Goal: Information Seeking & Learning: Compare options

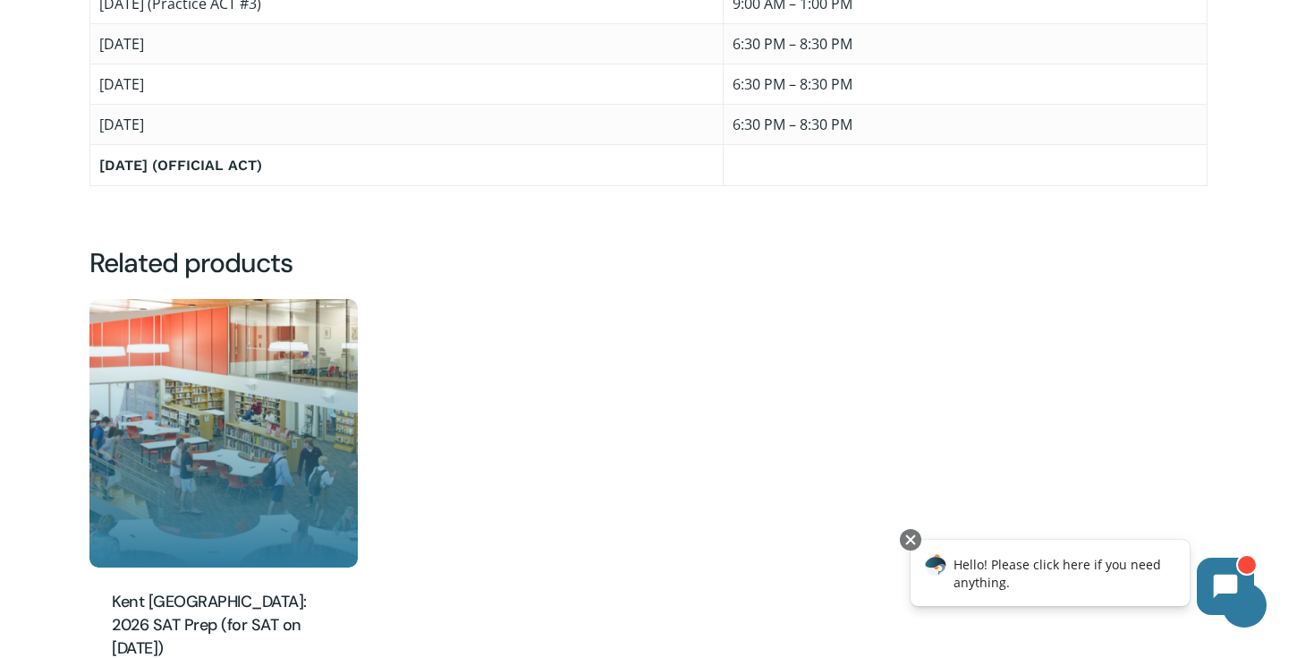
scroll to position [1677, 0]
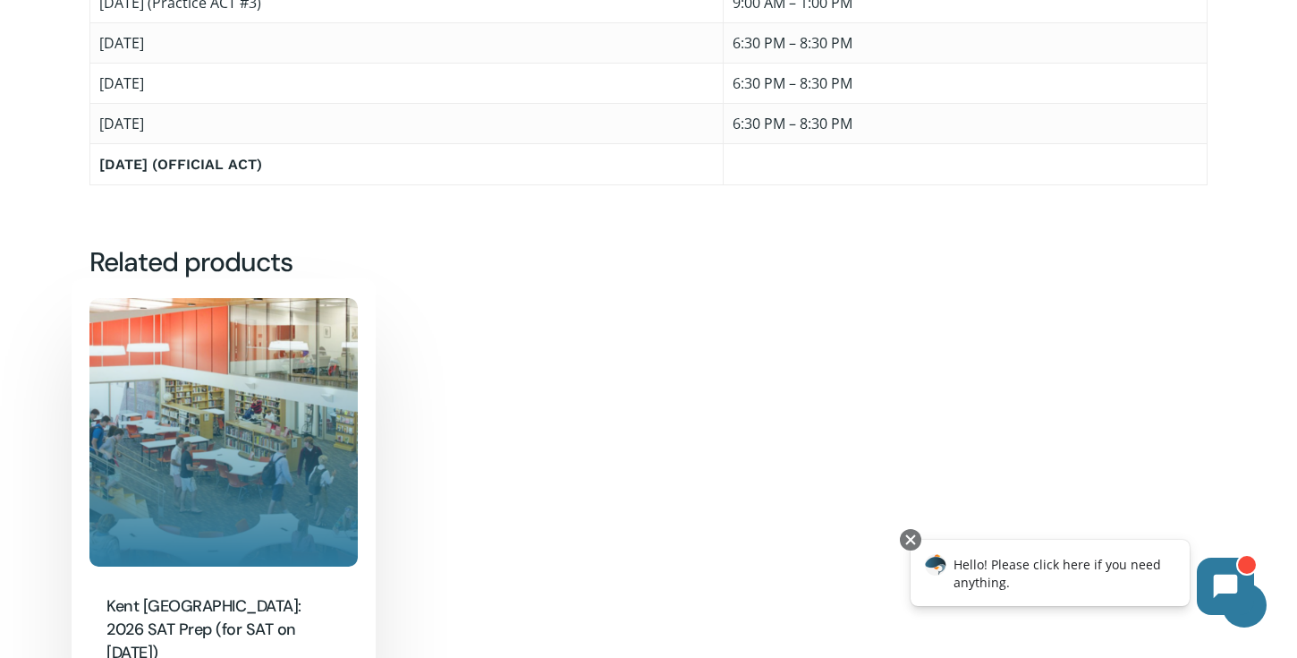
click at [271, 364] on img "Kent Denver: 2026 SAT Prep (for SAT on March 14)" at bounding box center [223, 432] width 268 height 268
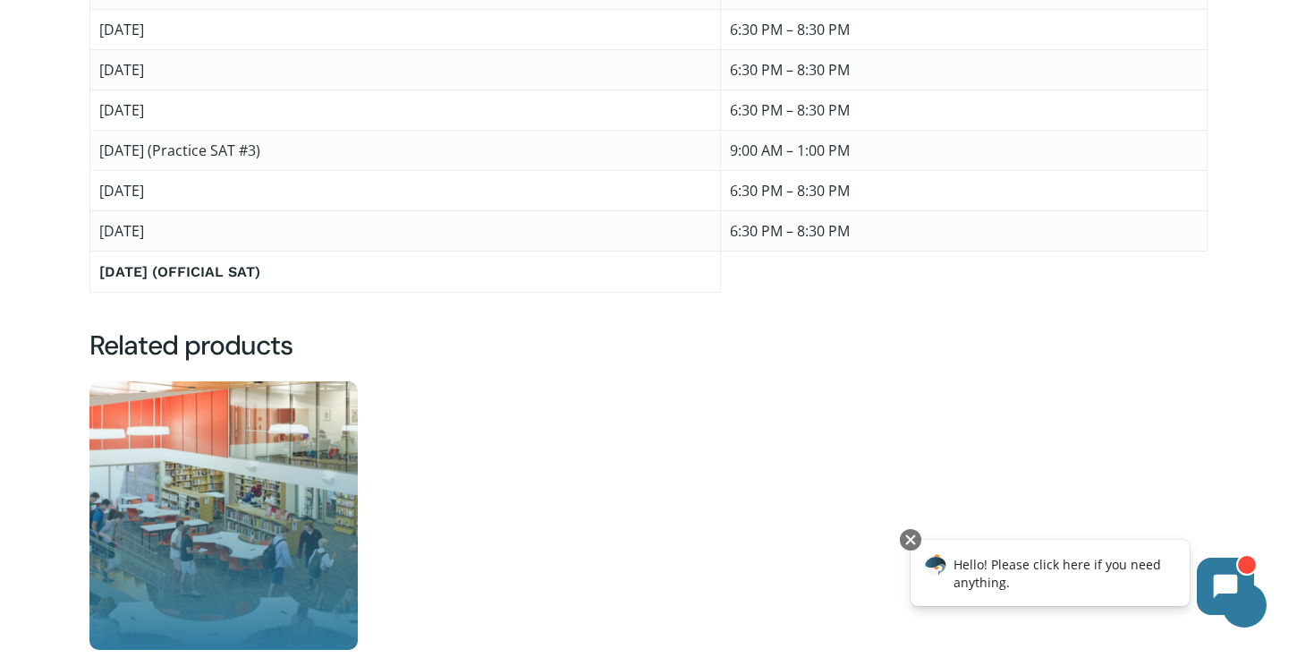
scroll to position [1498, 0]
click at [254, 483] on img "Kent Denver: 2025 / 2026 ACT Prep (for ACT on Feb. 14)" at bounding box center [223, 514] width 268 height 268
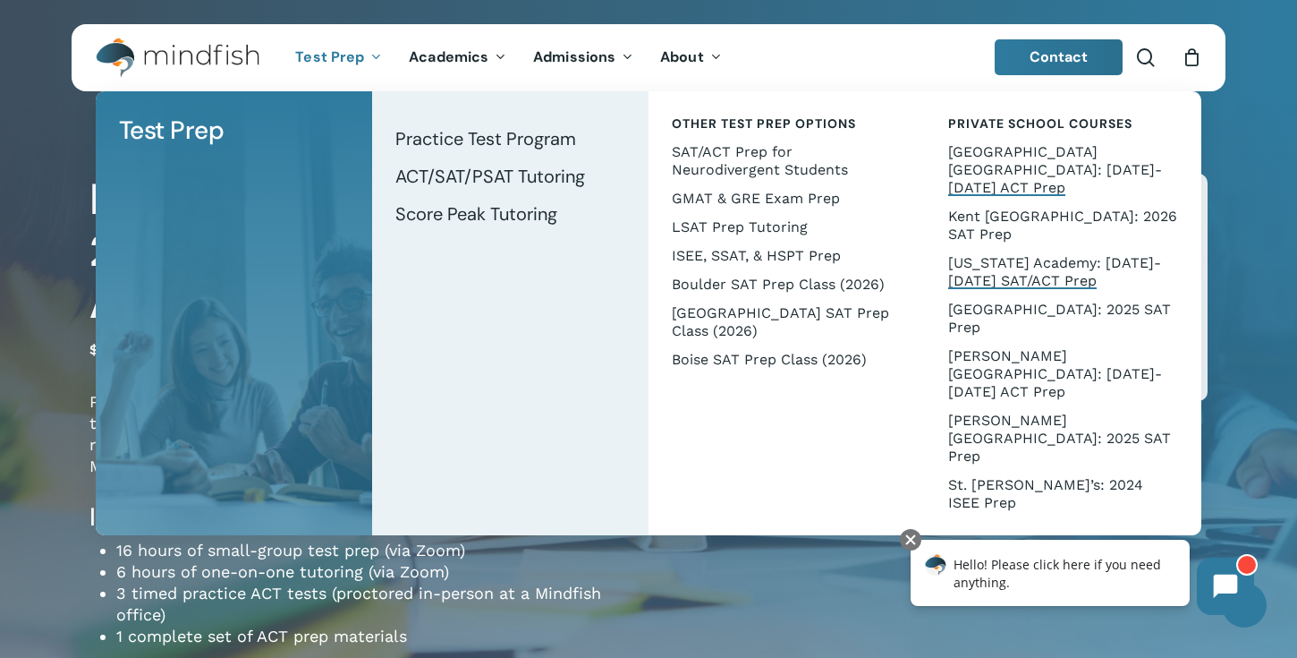
click at [974, 254] on span "[US_STATE] Academy: [DATE]-[DATE] SAT/ACT Prep" at bounding box center [1054, 271] width 213 height 35
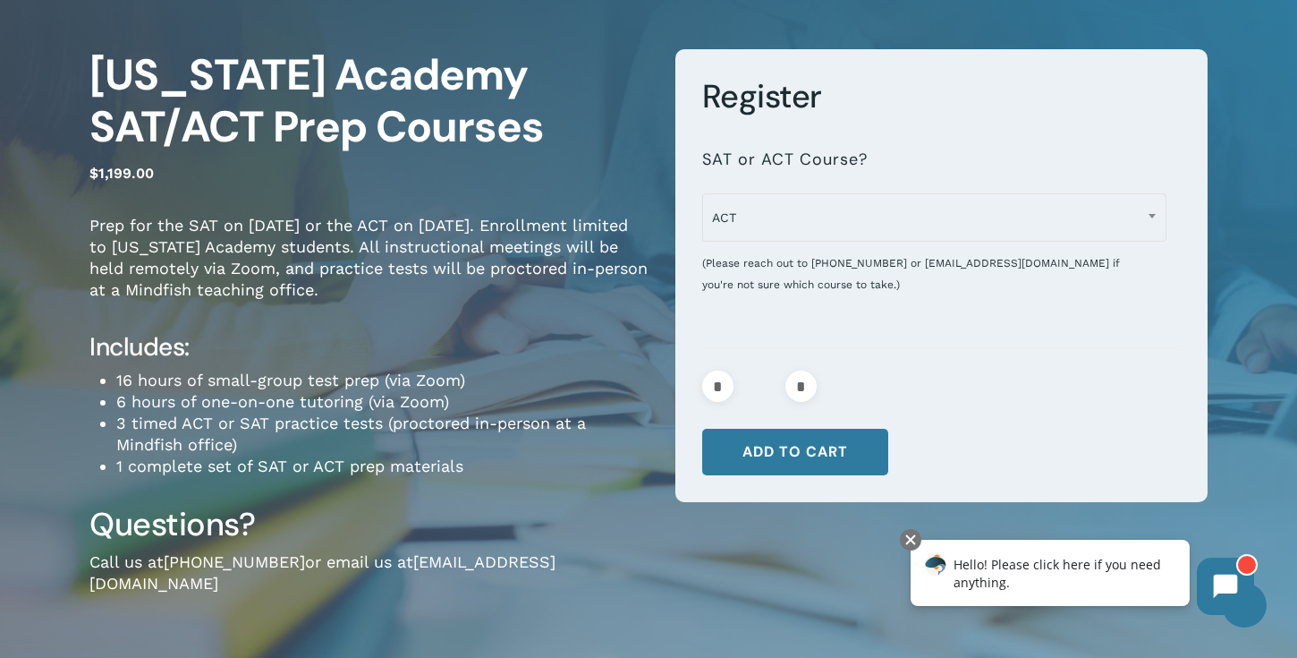
scroll to position [123, 0]
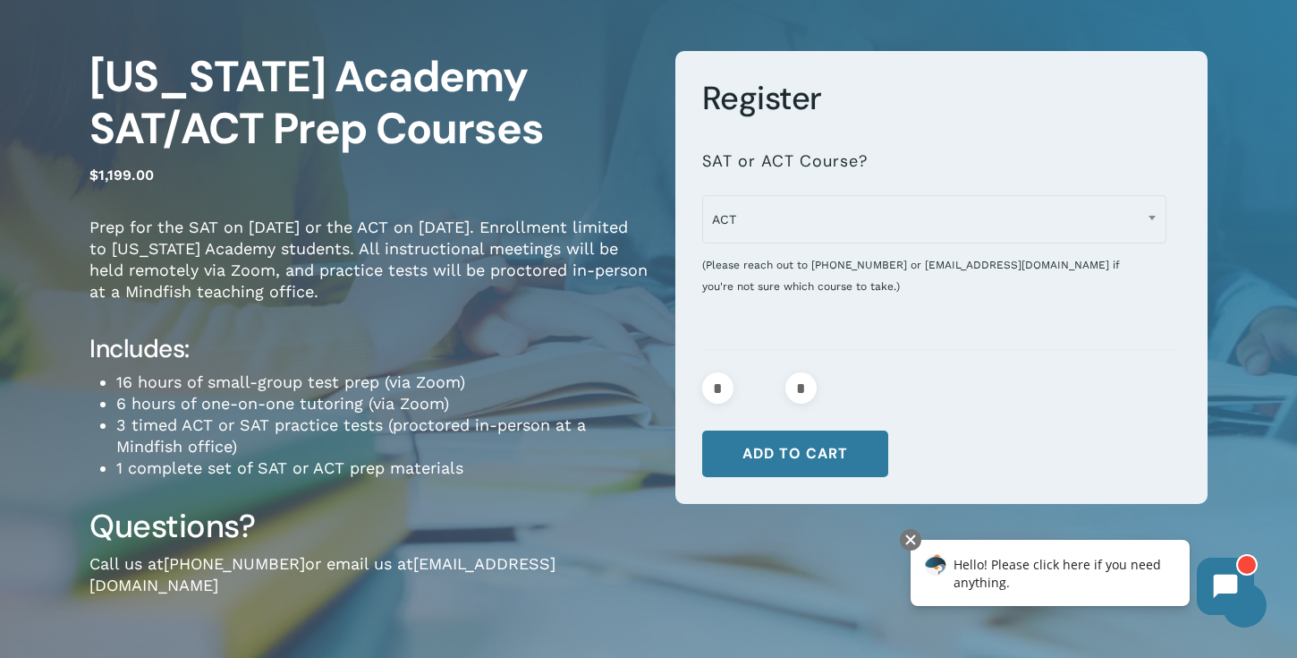
click at [535, 199] on p "$ 1,199.00" at bounding box center [368, 185] width 559 height 46
click at [535, 197] on p "$ 1,199.00" at bounding box center [368, 185] width 559 height 46
click at [535, 198] on p "$ 1,199.00" at bounding box center [368, 185] width 559 height 46
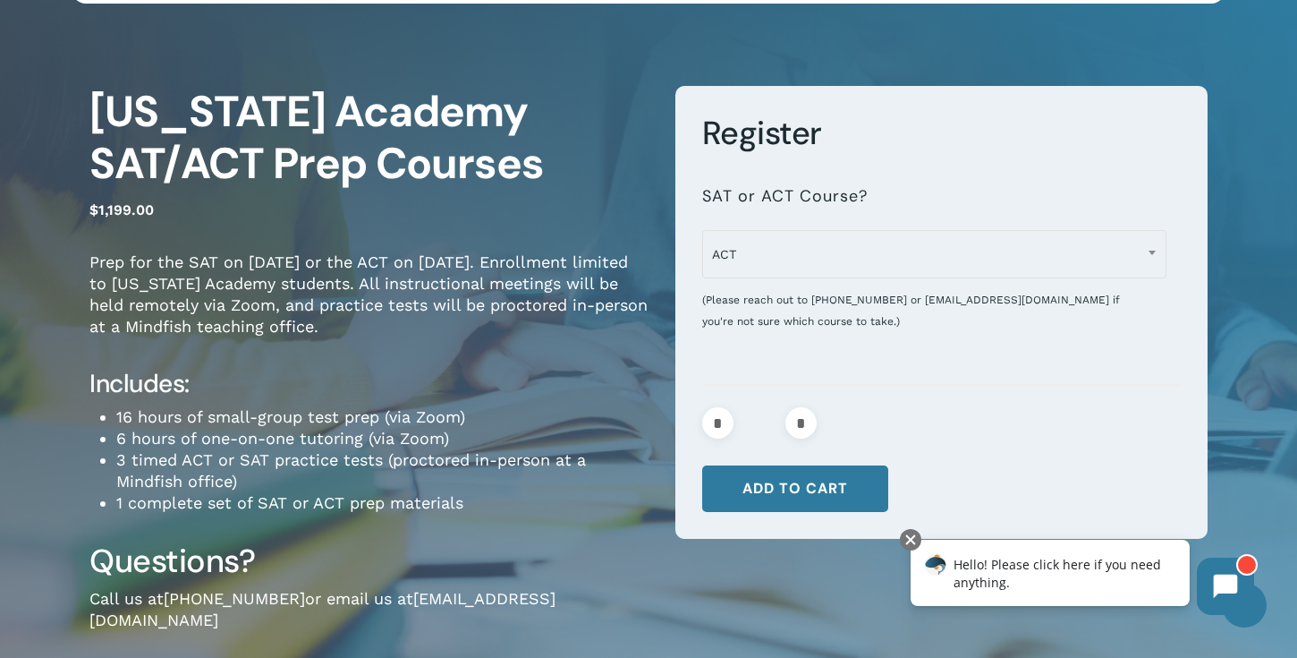
scroll to position [28, 0]
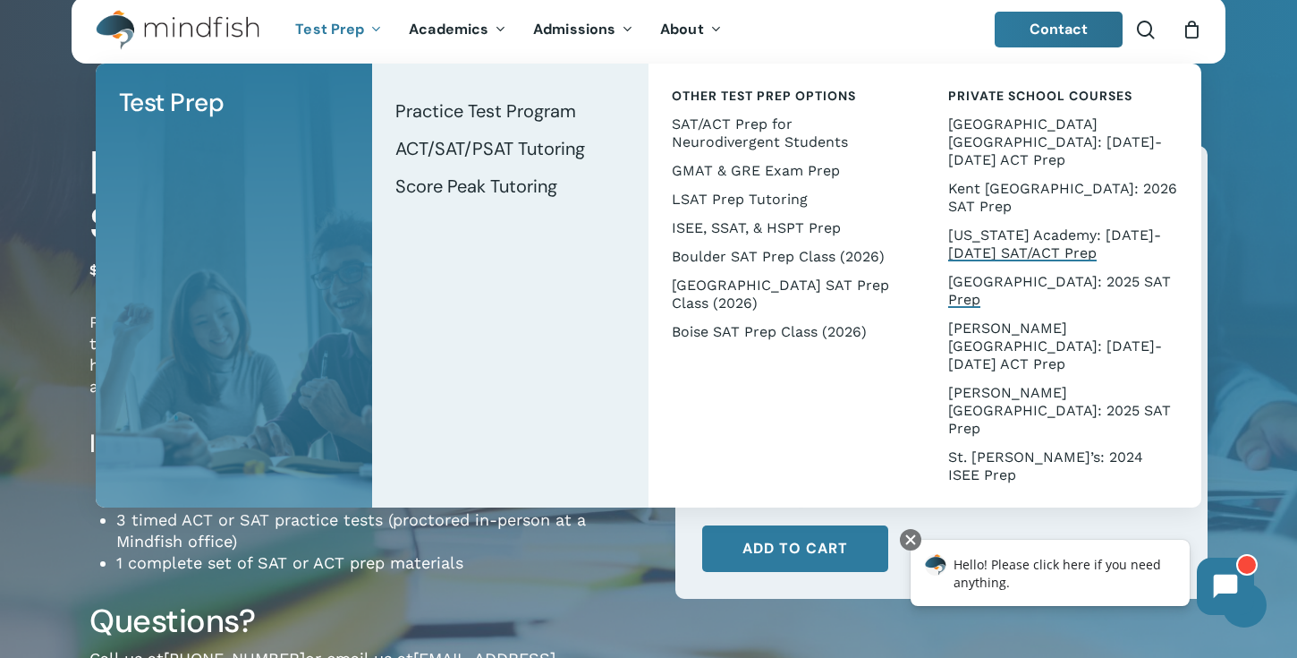
click at [986, 273] on span "[GEOGRAPHIC_DATA]: 2025 SAT Prep" at bounding box center [1059, 290] width 223 height 35
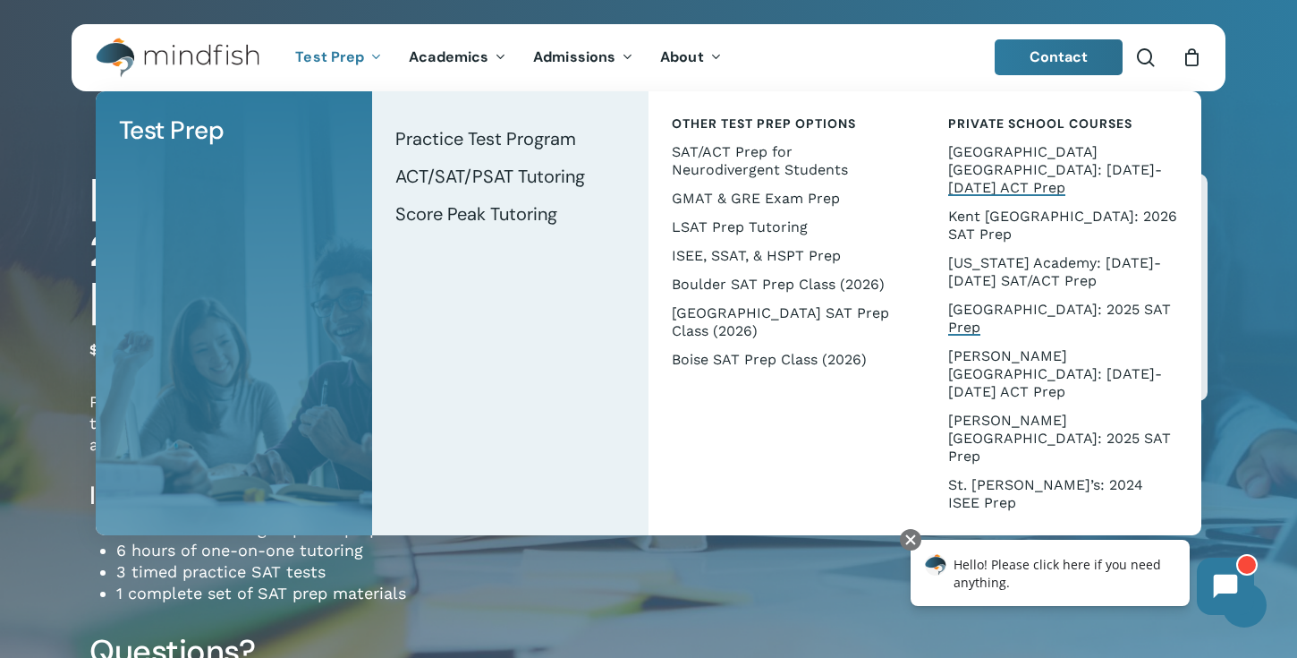
click at [991, 150] on span "[GEOGRAPHIC_DATA] [GEOGRAPHIC_DATA]: [DATE]-[DATE] ACT Prep" at bounding box center [1055, 169] width 214 height 53
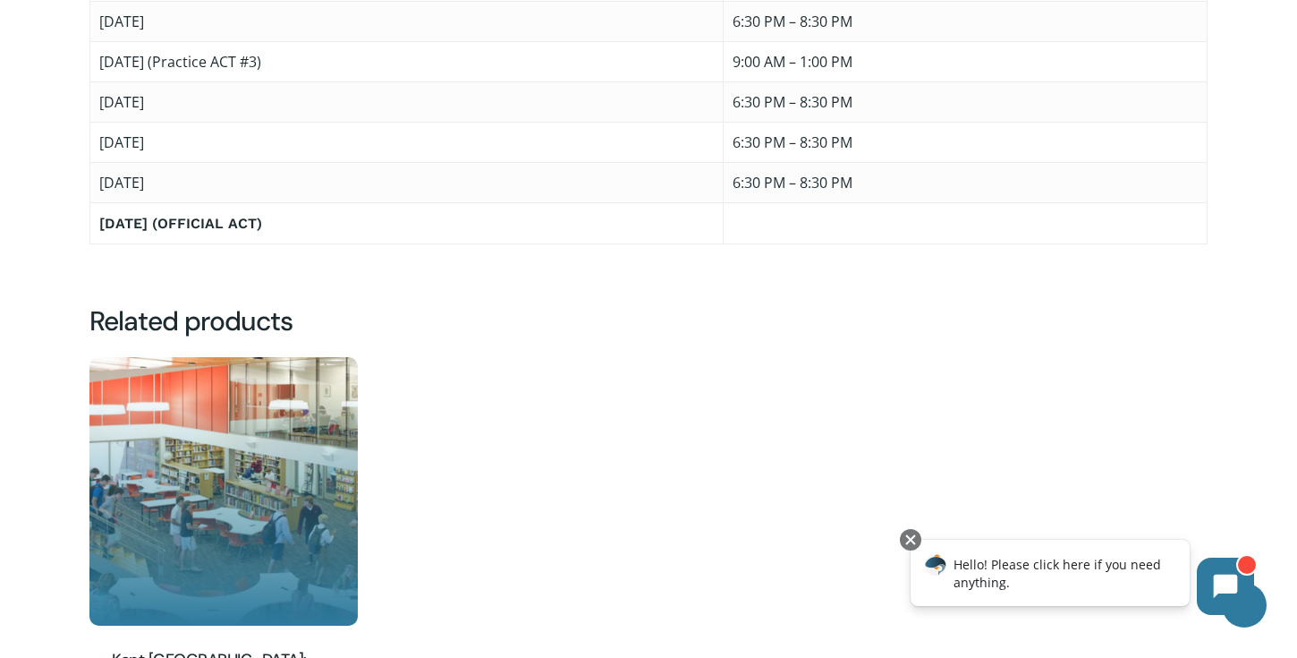
scroll to position [1620, 0]
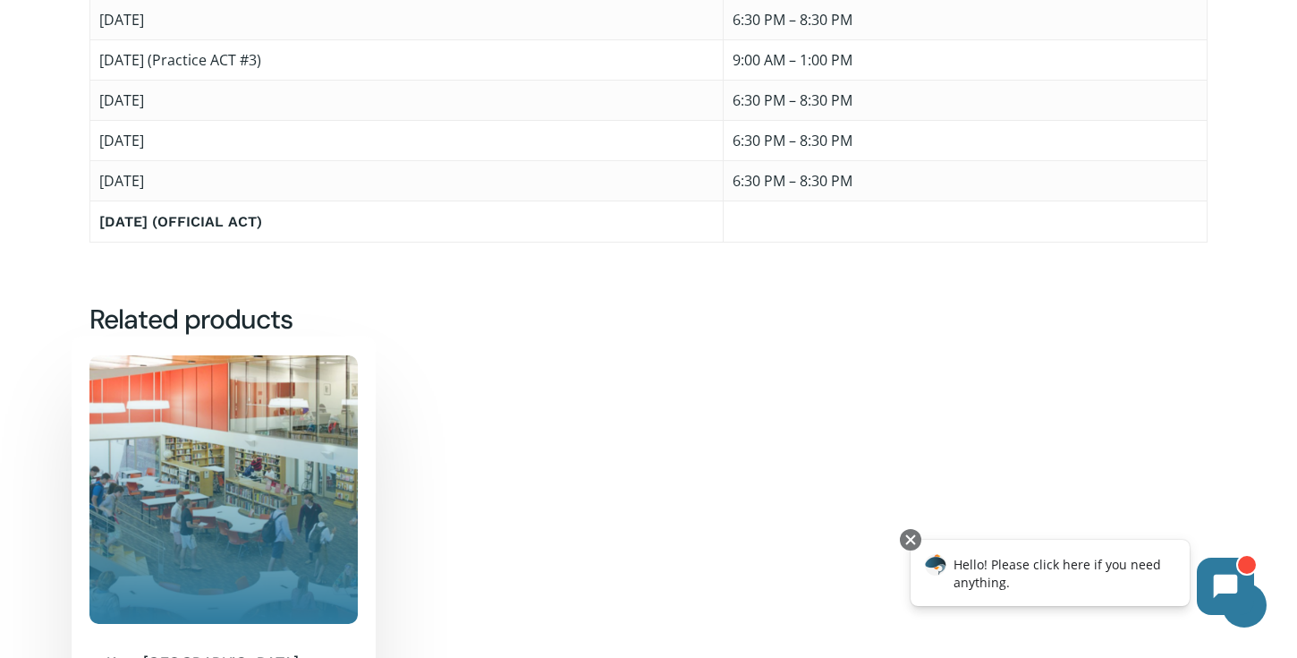
click at [201, 413] on img "Kent Denver: 2026 SAT Prep (for SAT on March 14)" at bounding box center [223, 489] width 268 height 268
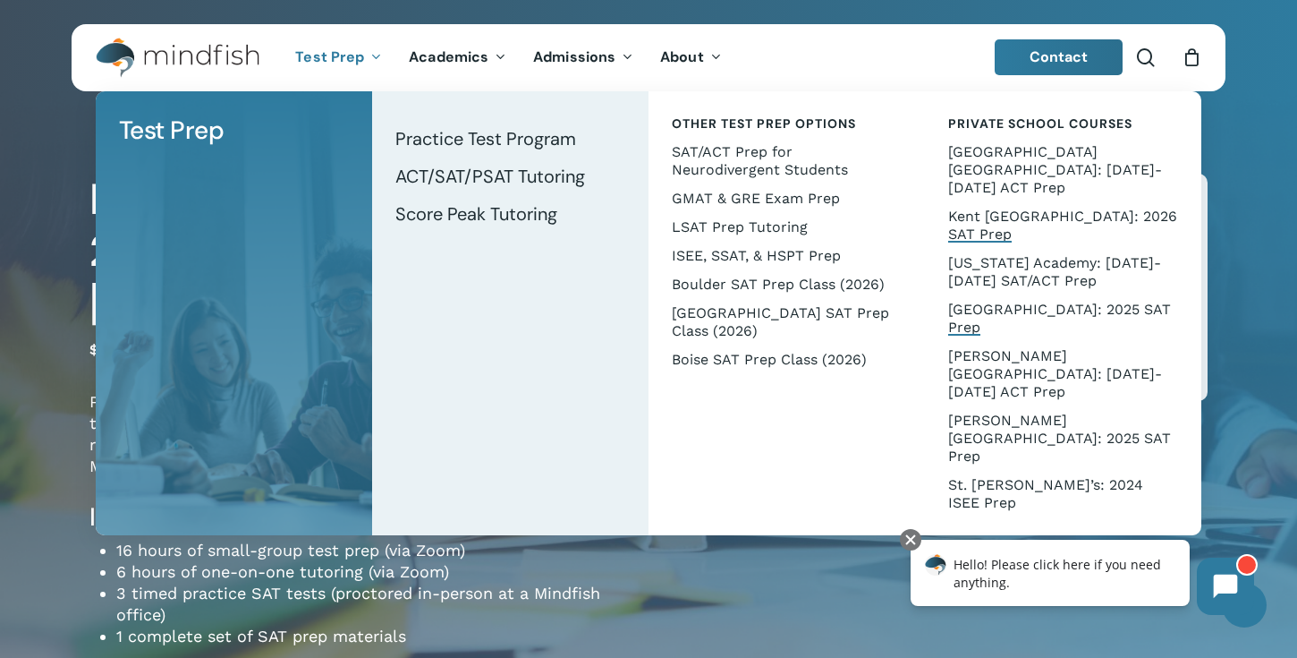
click at [997, 301] on span "[GEOGRAPHIC_DATA]: 2025 SAT Prep" at bounding box center [1059, 318] width 223 height 35
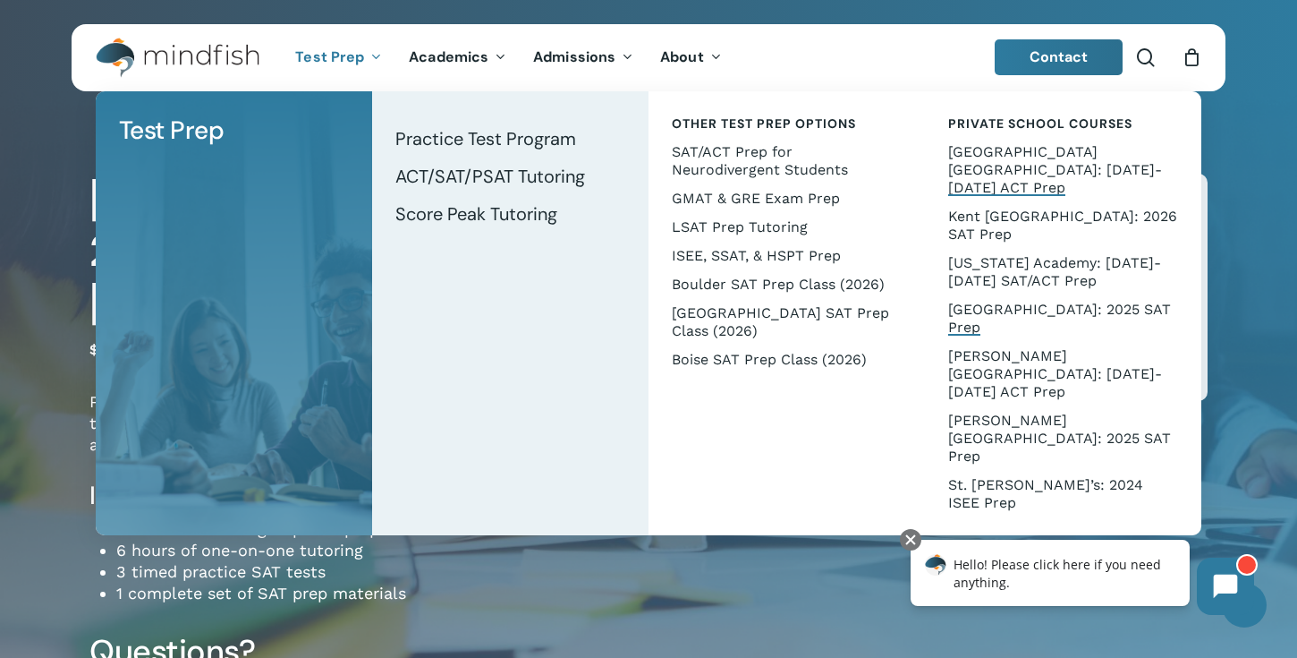
click at [1001, 160] on link "[GEOGRAPHIC_DATA] [GEOGRAPHIC_DATA]: [DATE]-[DATE] ACT Prep" at bounding box center [1063, 170] width 241 height 64
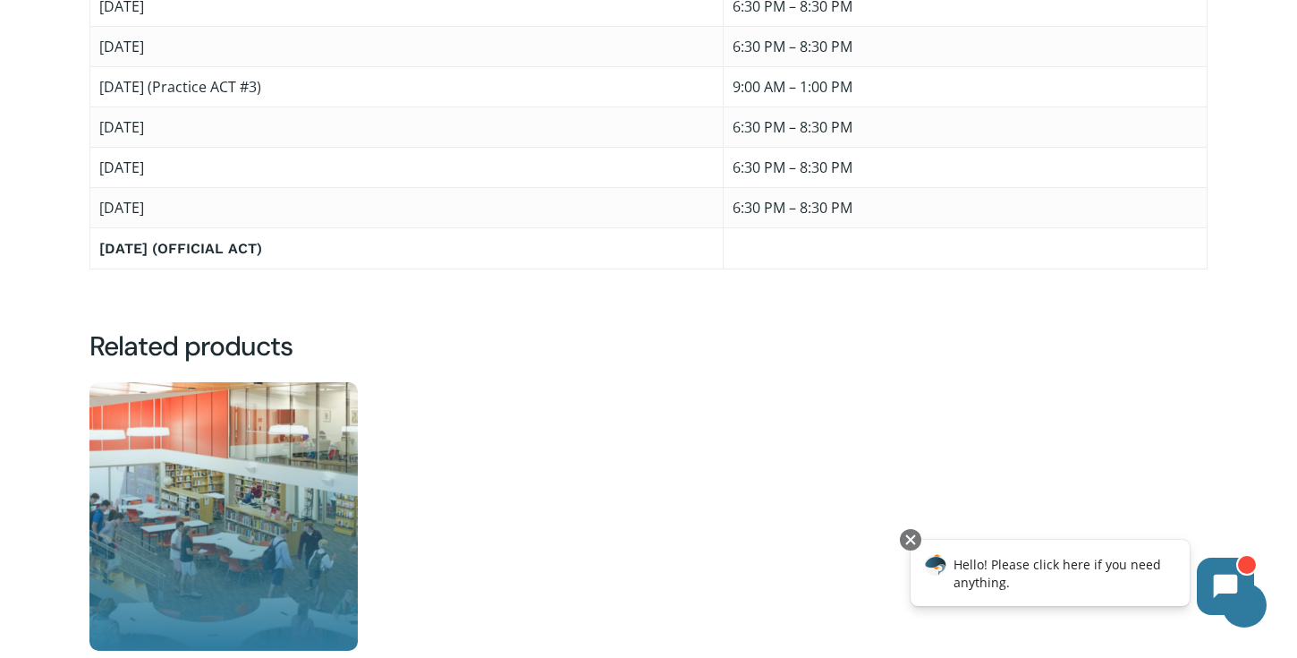
scroll to position [1606, 0]
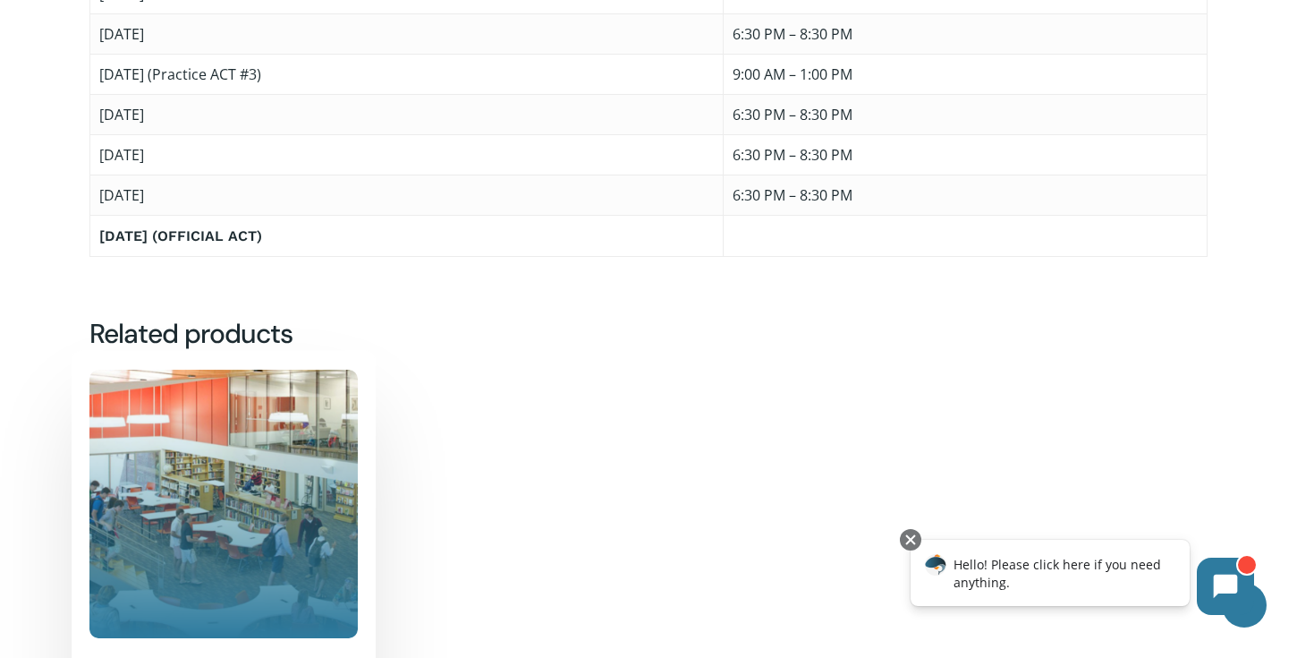
click at [198, 437] on img "Kent Denver: 2026 SAT Prep (for SAT on March 14)" at bounding box center [223, 503] width 268 height 268
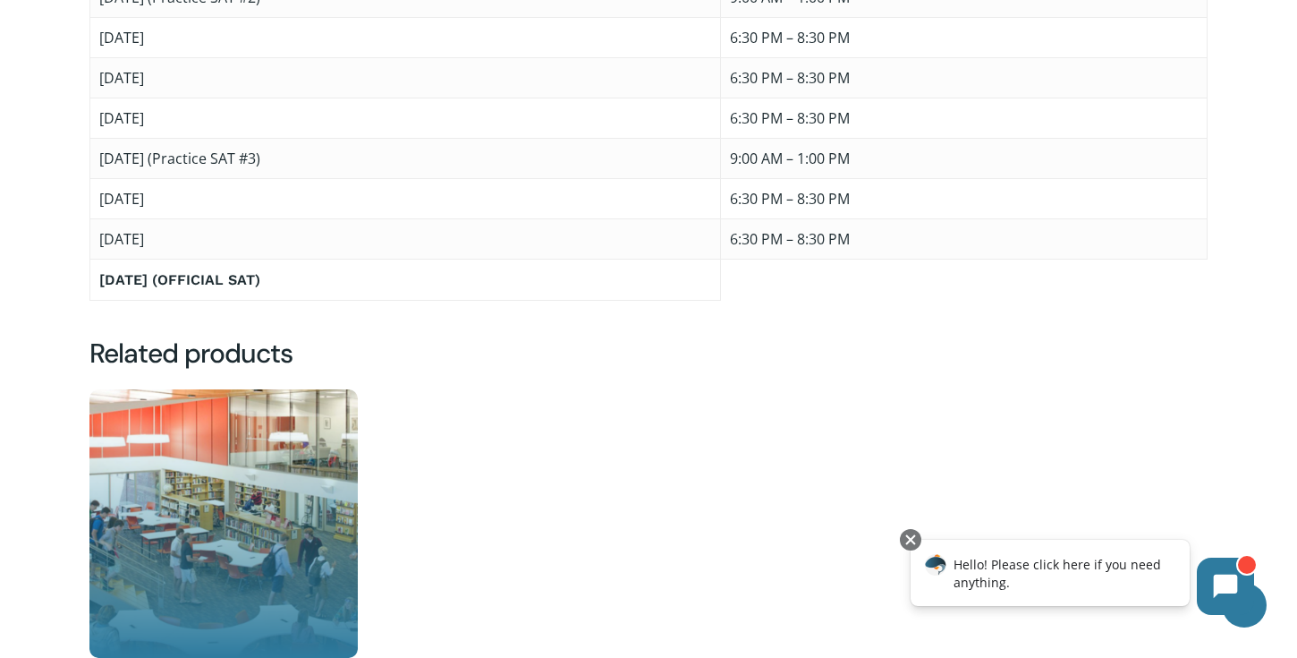
scroll to position [1493, 0]
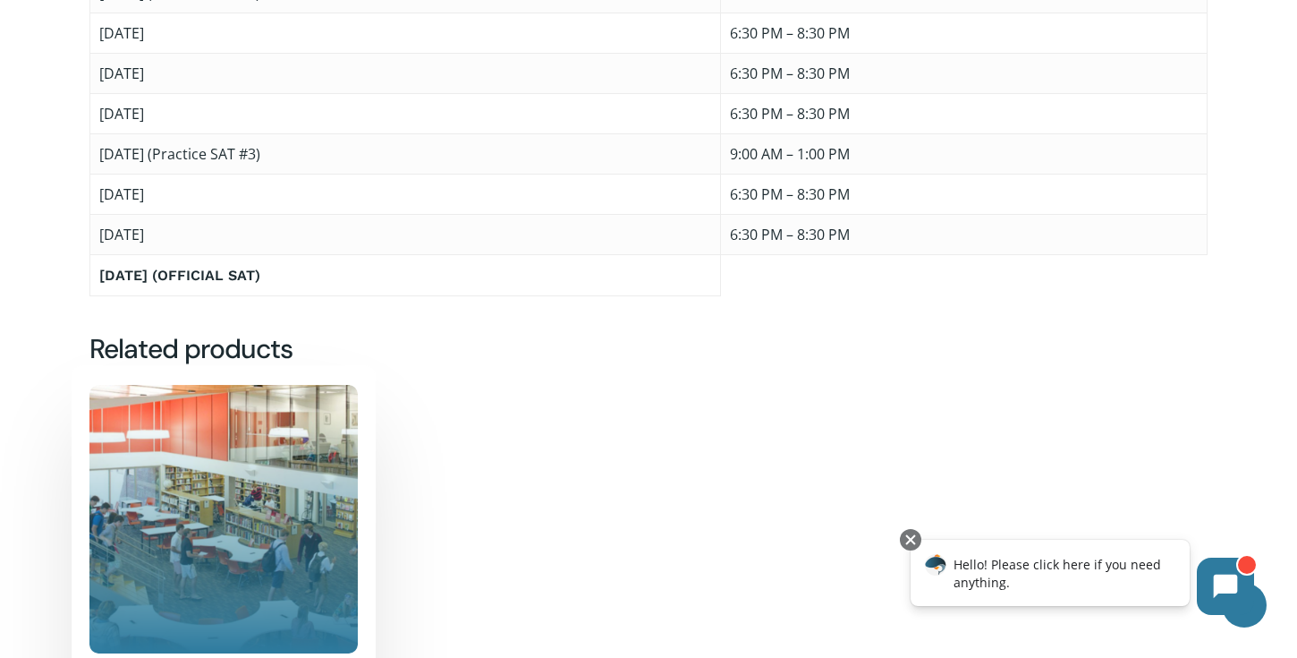
click at [219, 444] on img "Kent Denver: 2025 / 2026 ACT Prep (for ACT on Feb. 14)" at bounding box center [223, 519] width 268 height 268
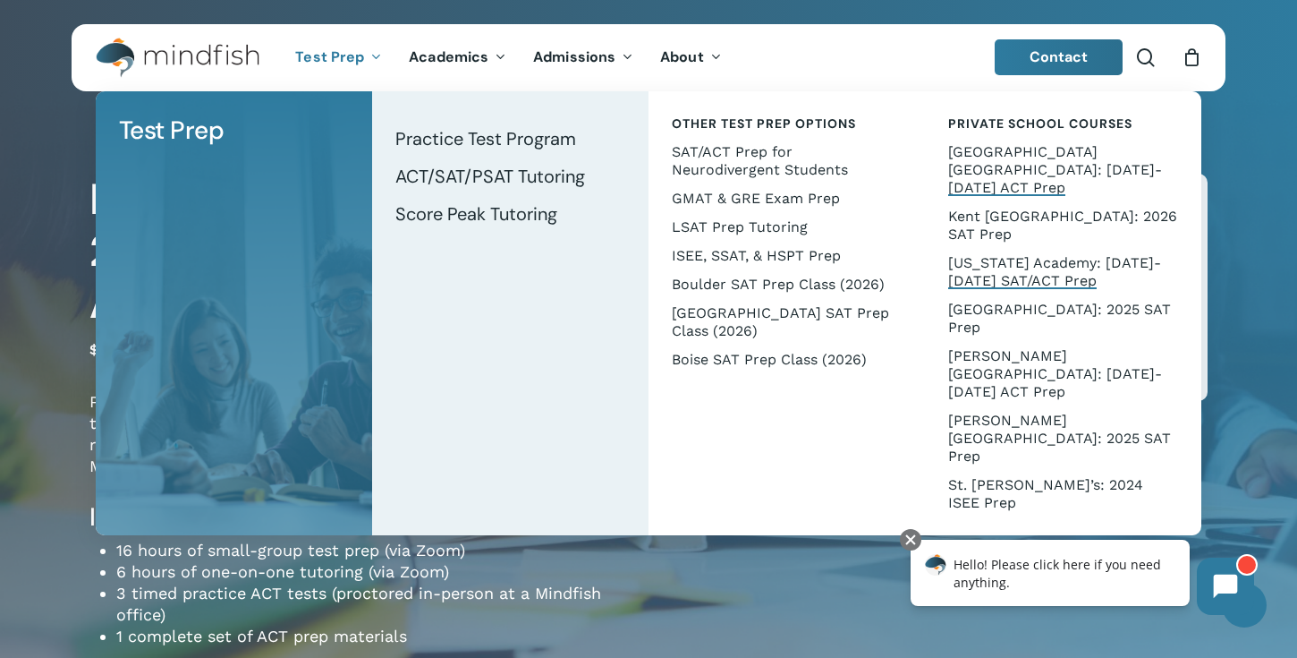
click at [961, 254] on span "[US_STATE] Academy: [DATE]-[DATE] SAT/ACT Prep" at bounding box center [1054, 271] width 213 height 35
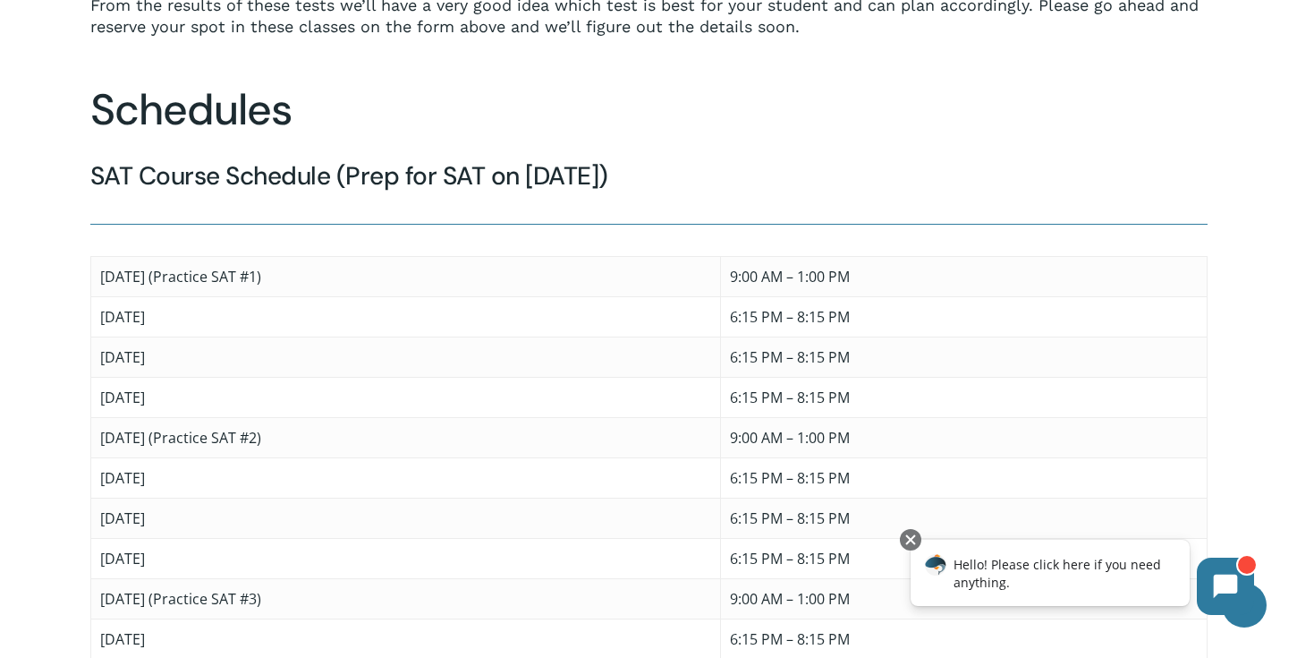
scroll to position [1224, 0]
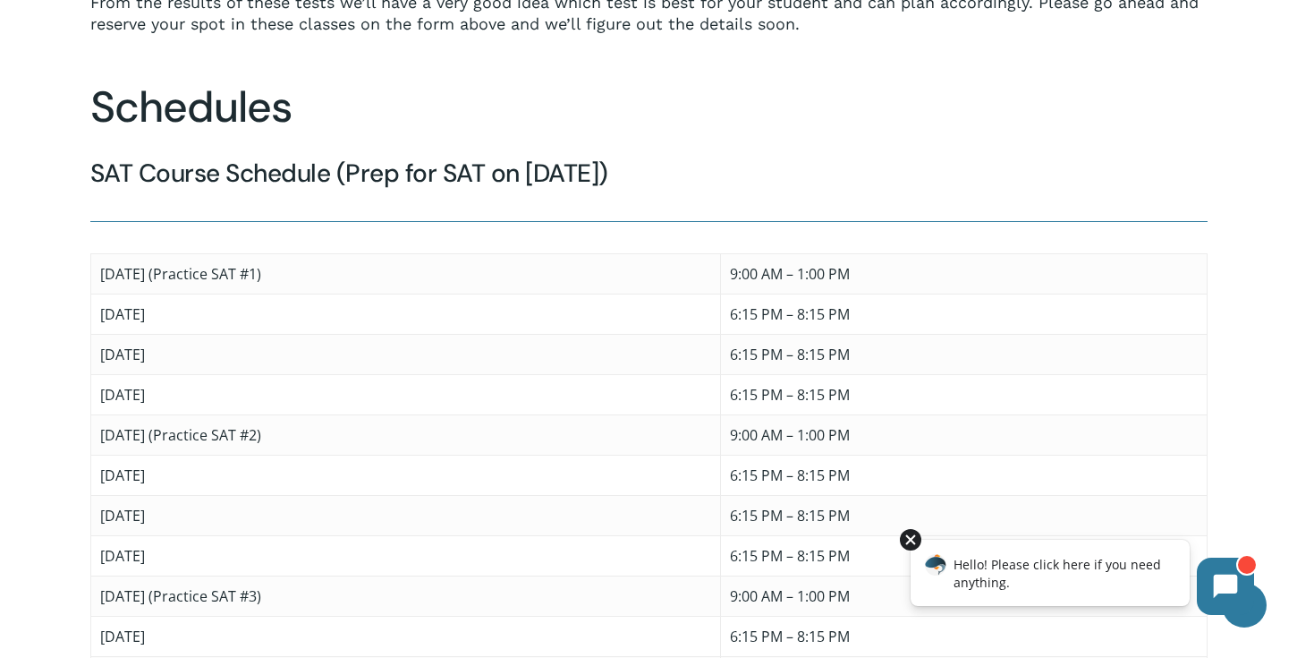
click at [912, 541] on div at bounding box center [910, 539] width 21 height 21
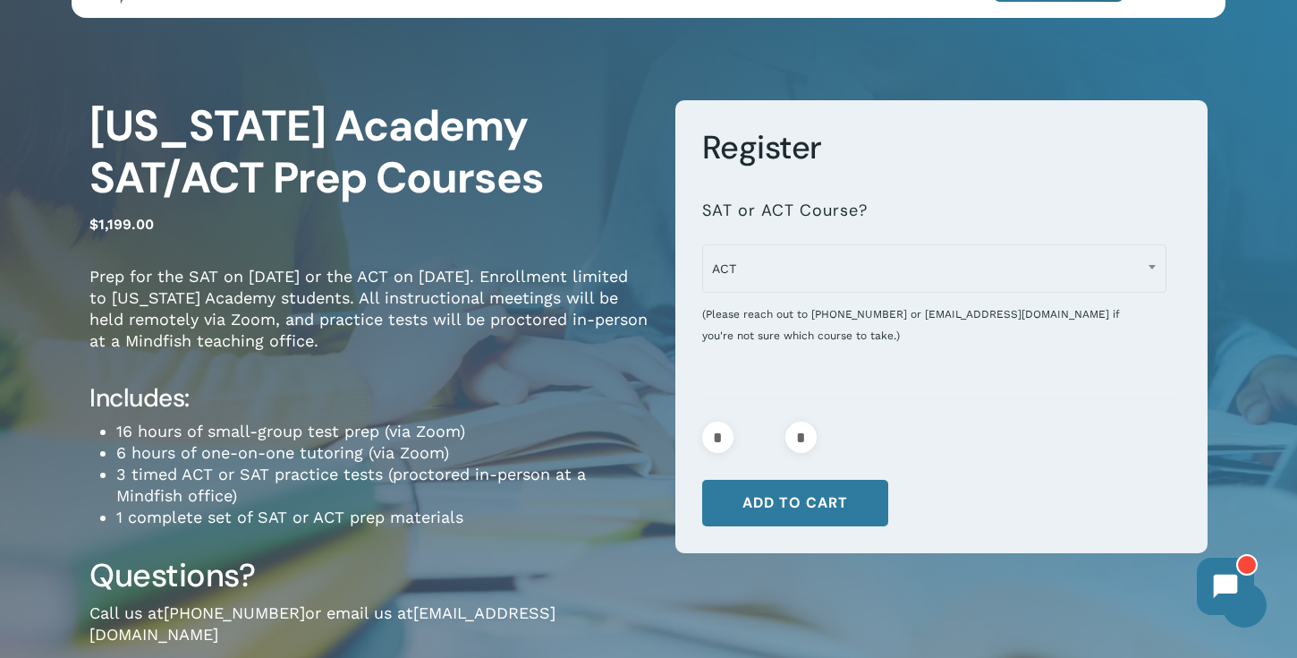
scroll to position [0, 0]
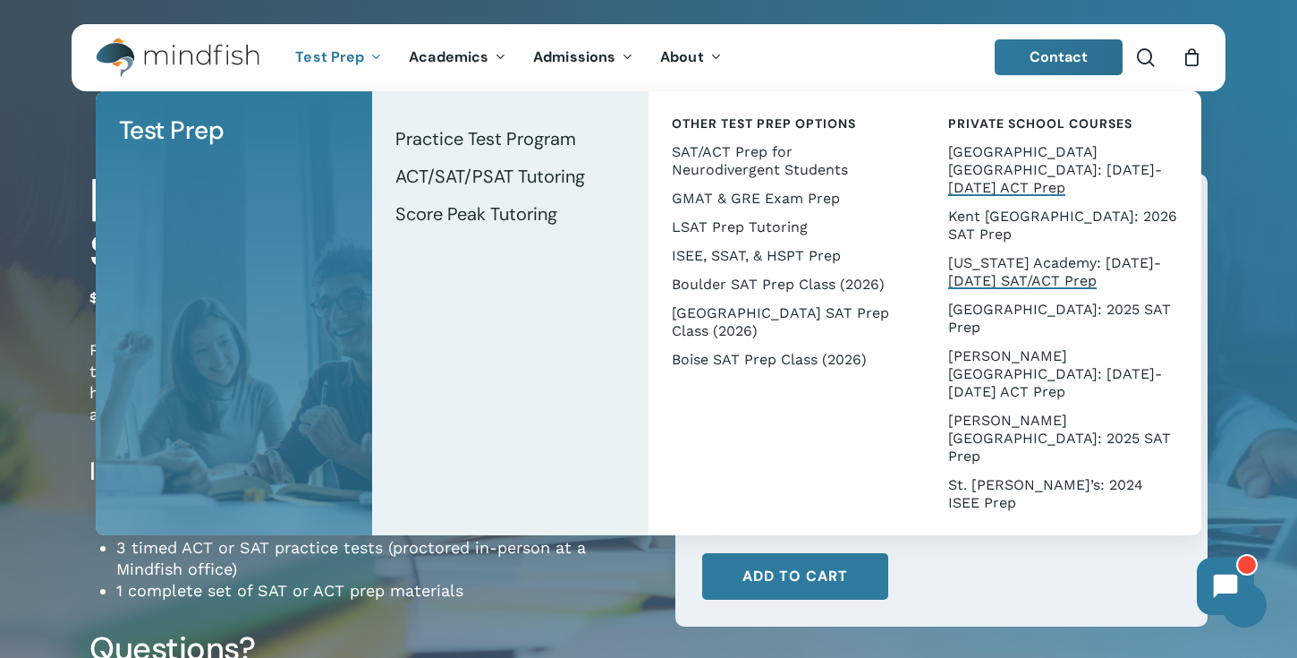
click at [1015, 155] on span "[GEOGRAPHIC_DATA] [GEOGRAPHIC_DATA]: [DATE]-[DATE] ACT Prep" at bounding box center [1055, 169] width 214 height 53
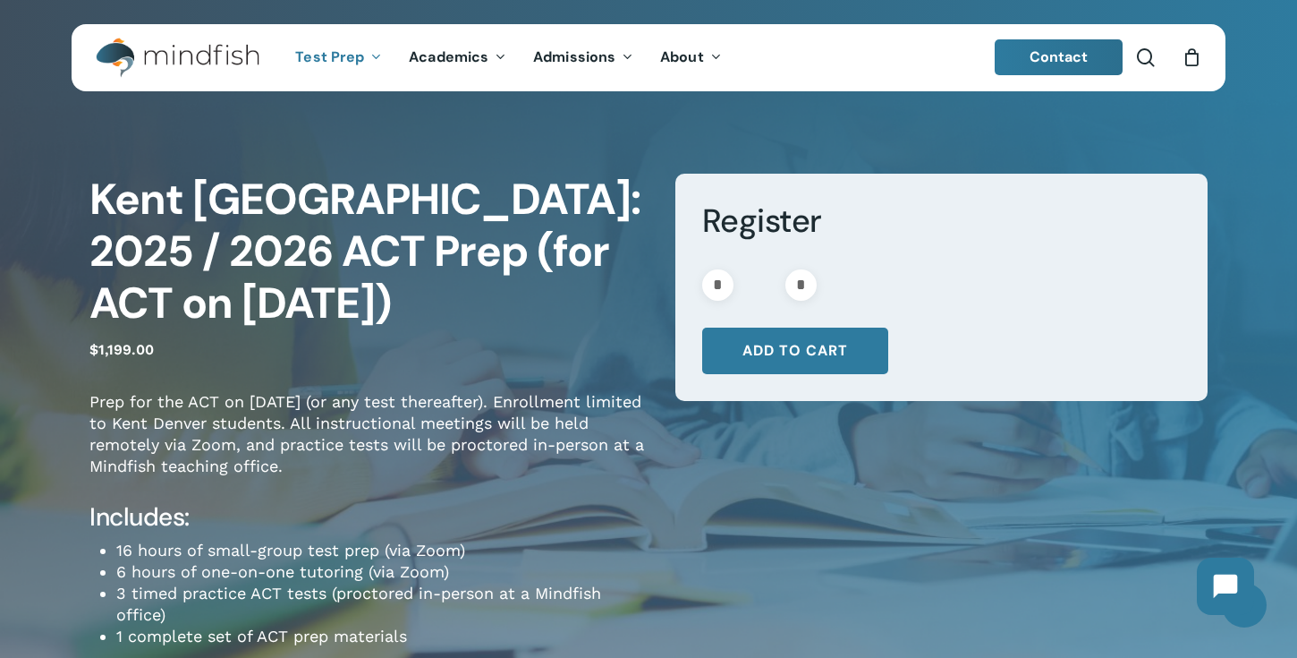
click at [36, 311] on div "Kent Denver: 2025 / 2026 ACT Prep (for ACT on Feb. 14) $ 1,199.00 Prep for the …" at bounding box center [648, 481] width 1297 height 744
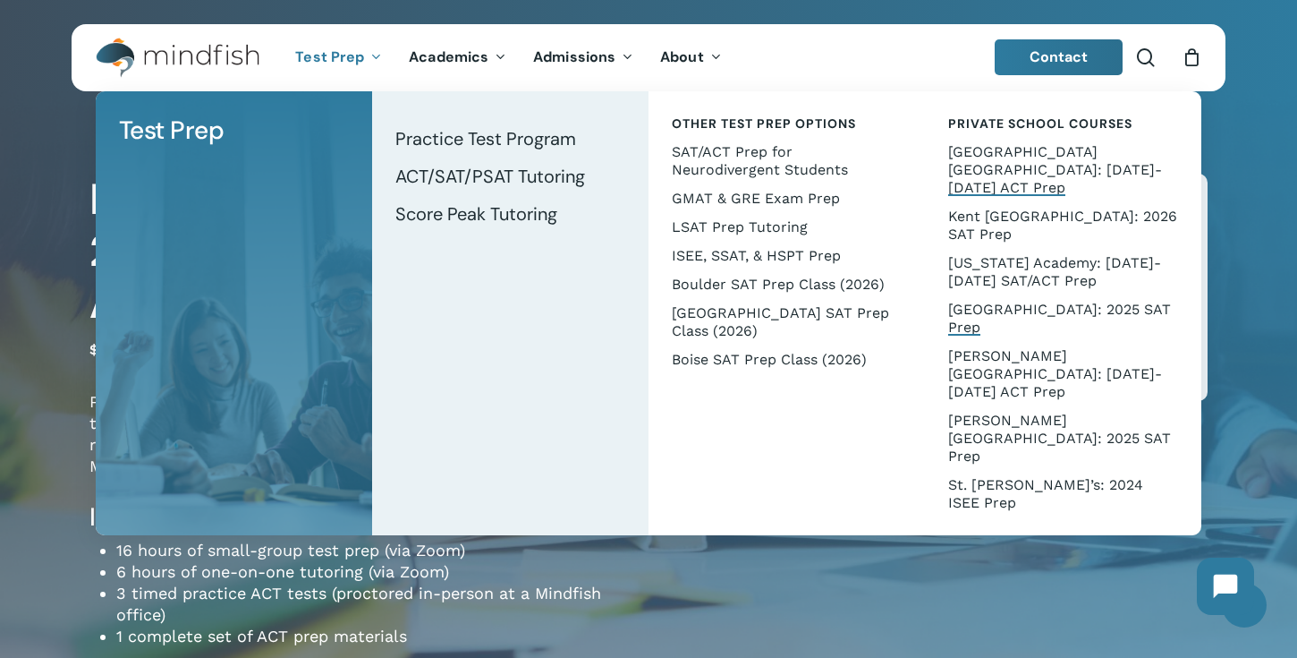
click at [977, 301] on span "[GEOGRAPHIC_DATA]: 2025 SAT Prep" at bounding box center [1059, 318] width 223 height 35
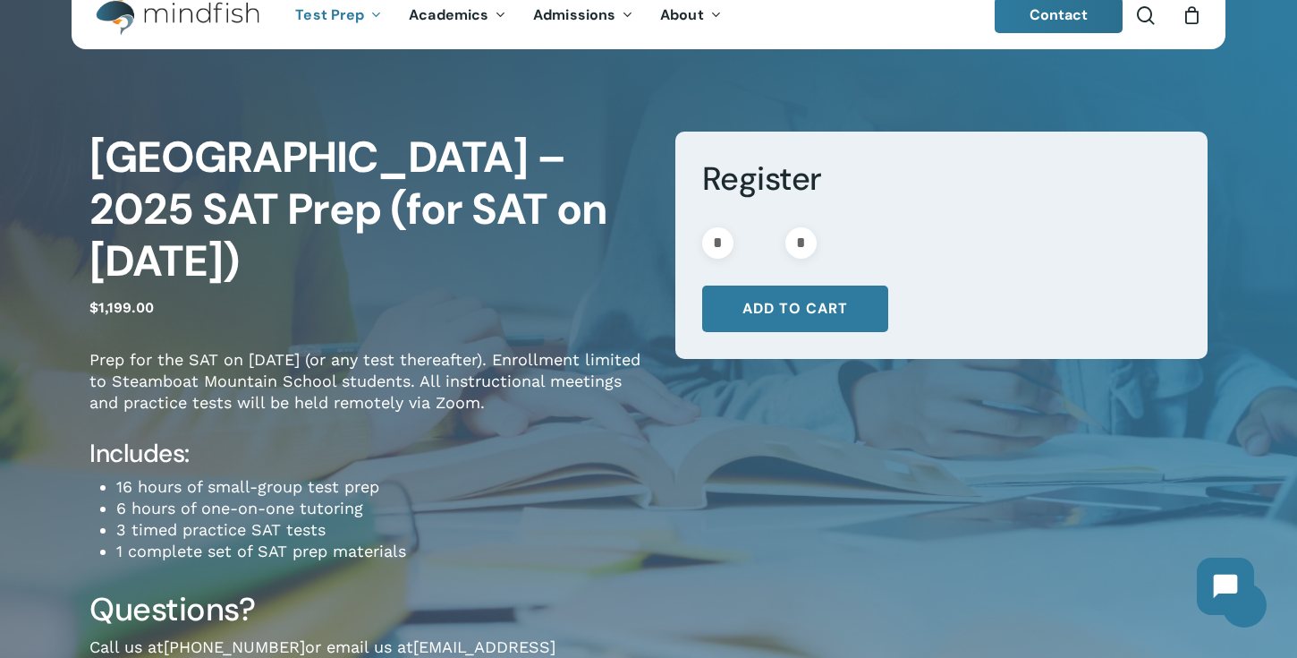
scroll to position [43, 0]
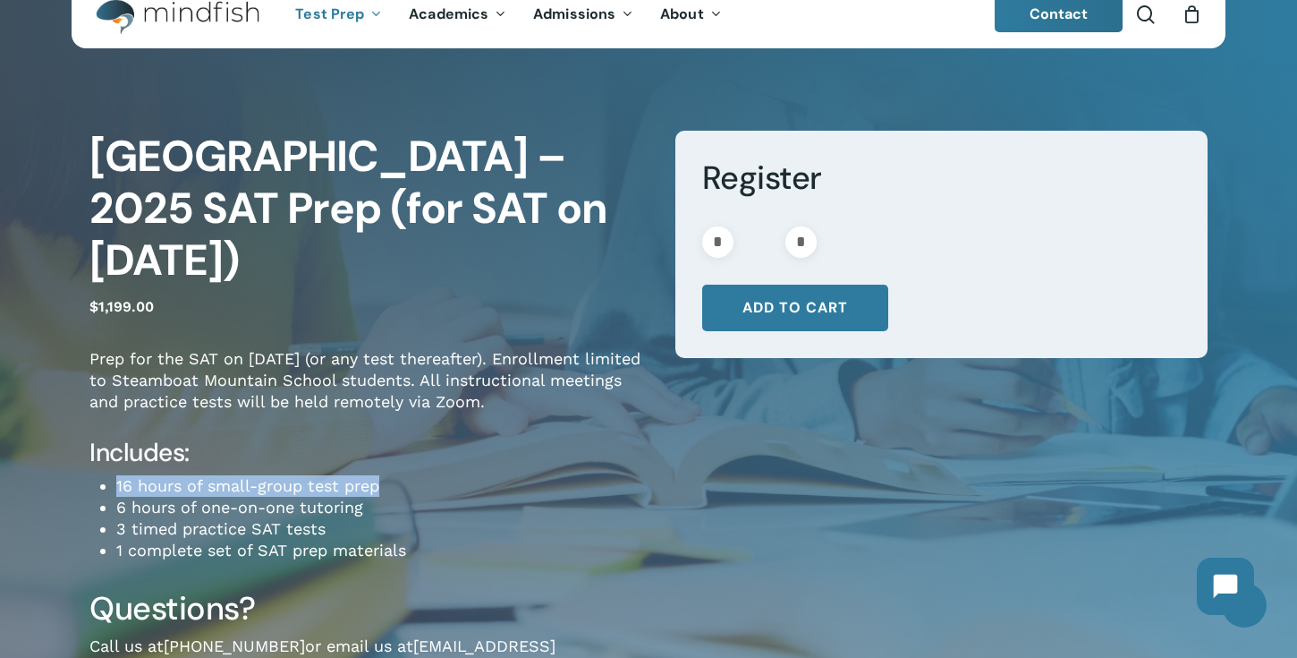
drag, startPoint x: 384, startPoint y: 505, endPoint x: 117, endPoint y: 506, distance: 266.6
click at [117, 497] on li "16 hours of small-group test prep" at bounding box center [382, 485] width 532 height 21
copy li "16 hours of small-group test prep"
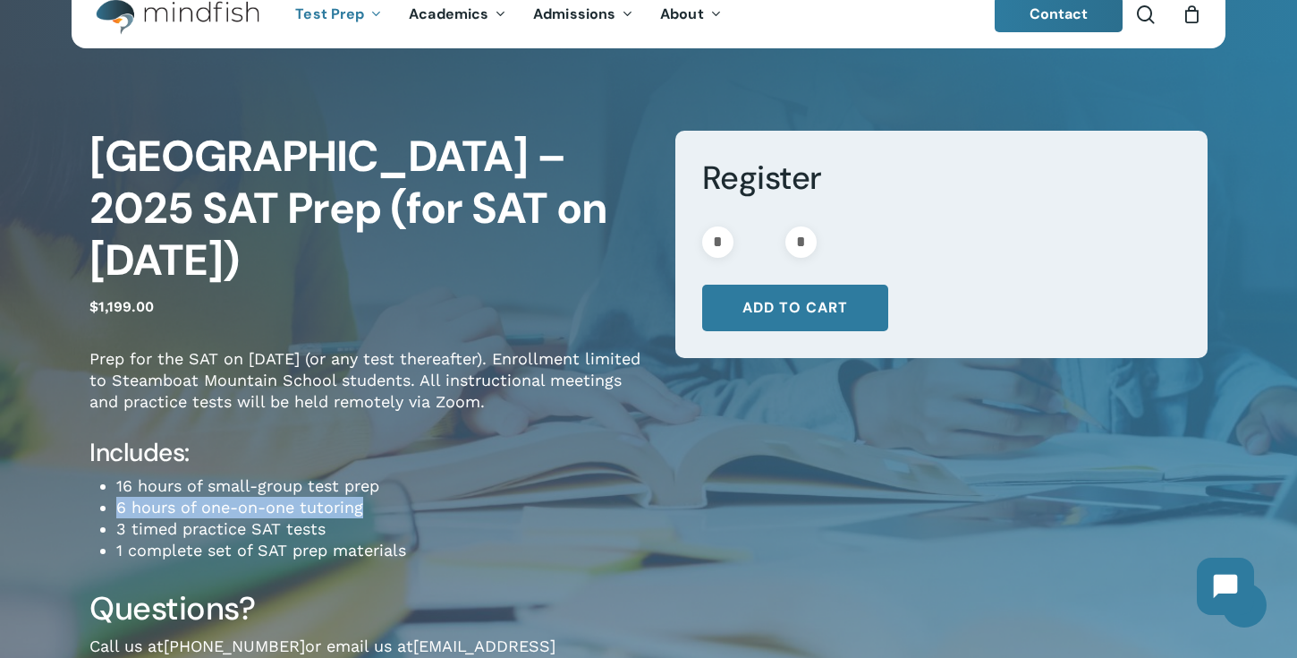
drag, startPoint x: 378, startPoint y: 530, endPoint x: 115, endPoint y: 522, distance: 263.2
click at [115, 522] on div "Prep for the SAT on [DATE] (or any test thereafter). Enrollment limited to Stea…" at bounding box center [368, 454] width 559 height 213
copy li "6 hours of one-on-one tutoring"
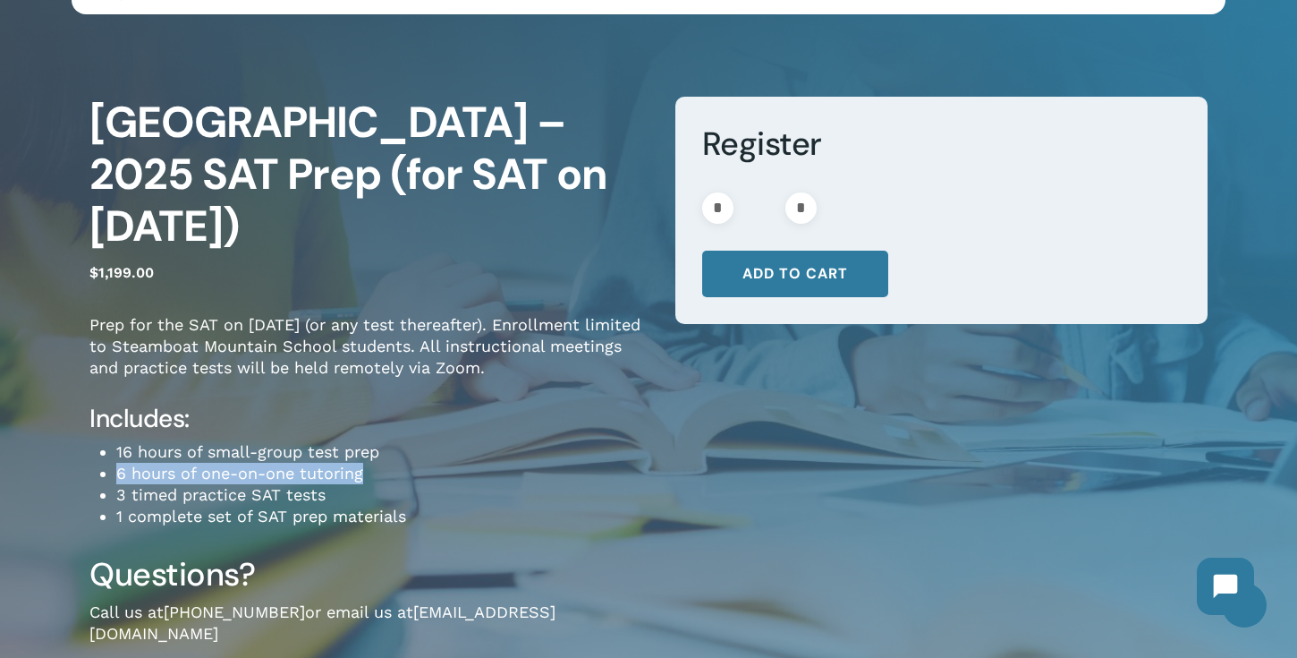
scroll to position [0, 0]
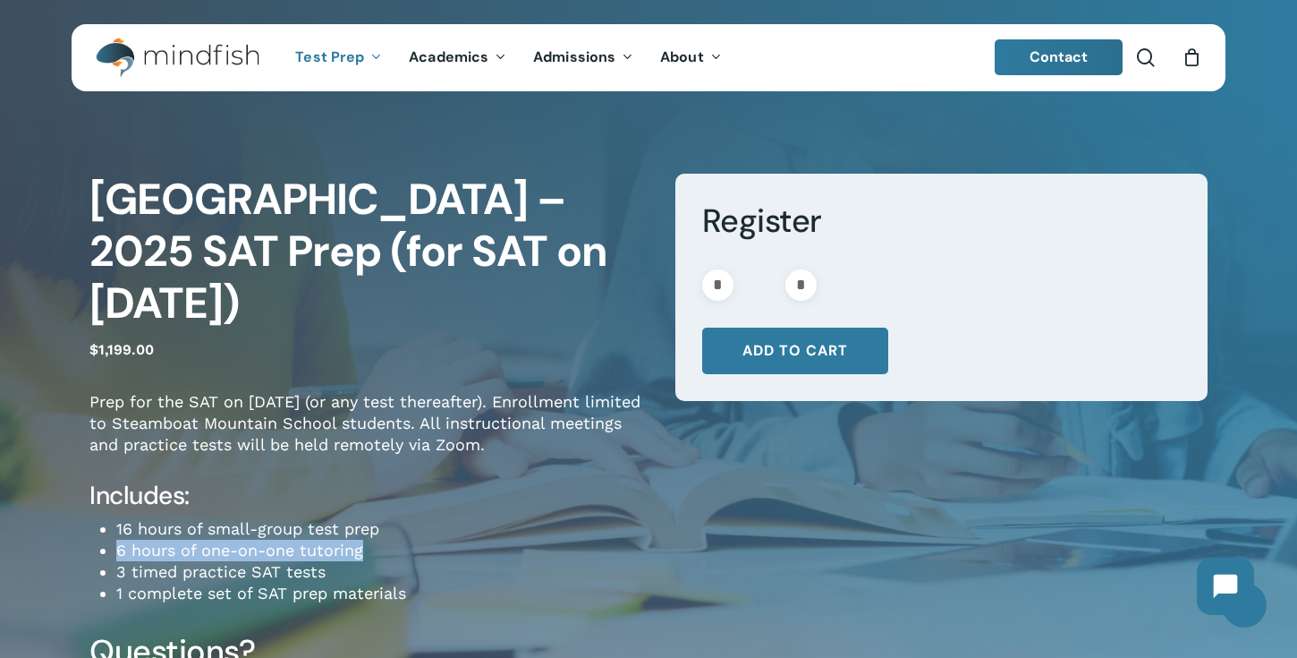
drag, startPoint x: 89, startPoint y: 199, endPoint x: 522, endPoint y: 276, distance: 439.6
click at [522, 276] on h1 "[GEOGRAPHIC_DATA] – 2025 SAT Prep (for SAT on [DATE])" at bounding box center [368, 252] width 559 height 156
click at [55, 246] on div "[GEOGRAPHIC_DATA] – 2025 SAT Prep (for SAT on [DATE]) $ 1,199.00 Prep for the S…" at bounding box center [648, 459] width 1297 height 701
drag, startPoint x: 77, startPoint y: 205, endPoint x: 404, endPoint y: 321, distance: 347.5
click at [404, 321] on div "[GEOGRAPHIC_DATA] – 2025 SAT Prep (for SAT on [DATE]) $ 1,199.00 Prep for the S…" at bounding box center [648, 459] width 1297 height 701
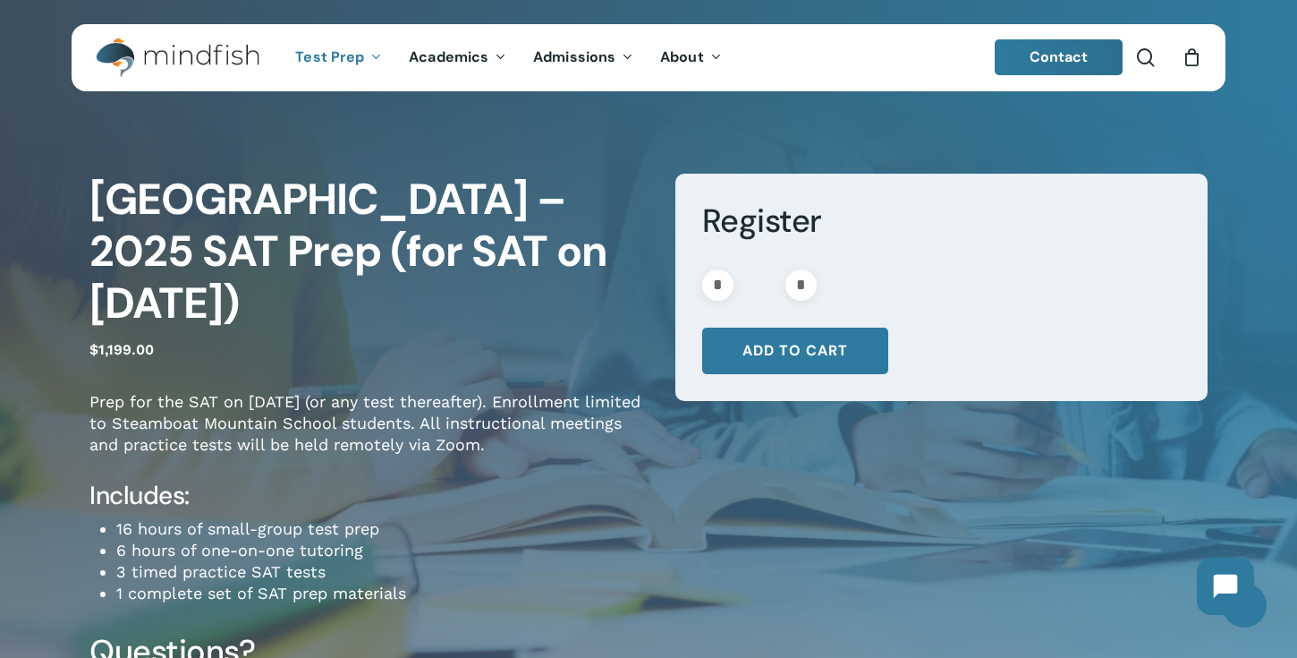
copy h1 "[GEOGRAPHIC_DATA] – 2025 SAT Prep (for SAT on [DATE])"
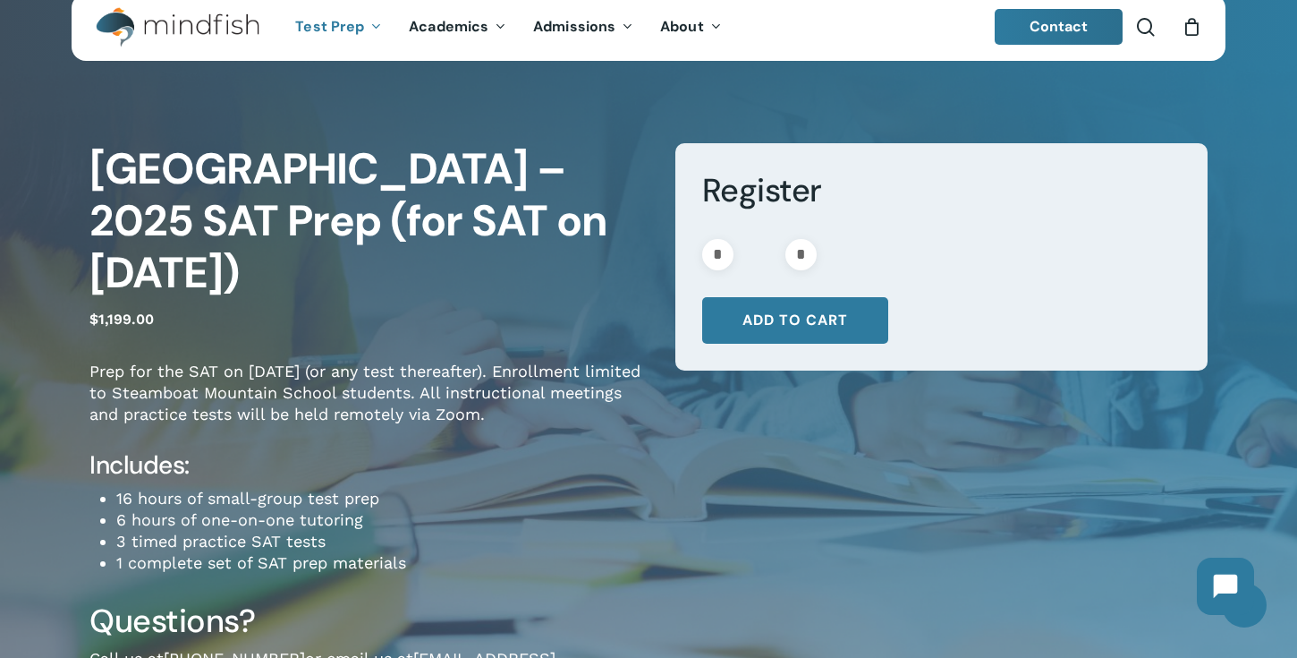
scroll to position [38, 0]
